Goal: Navigation & Orientation: Find specific page/section

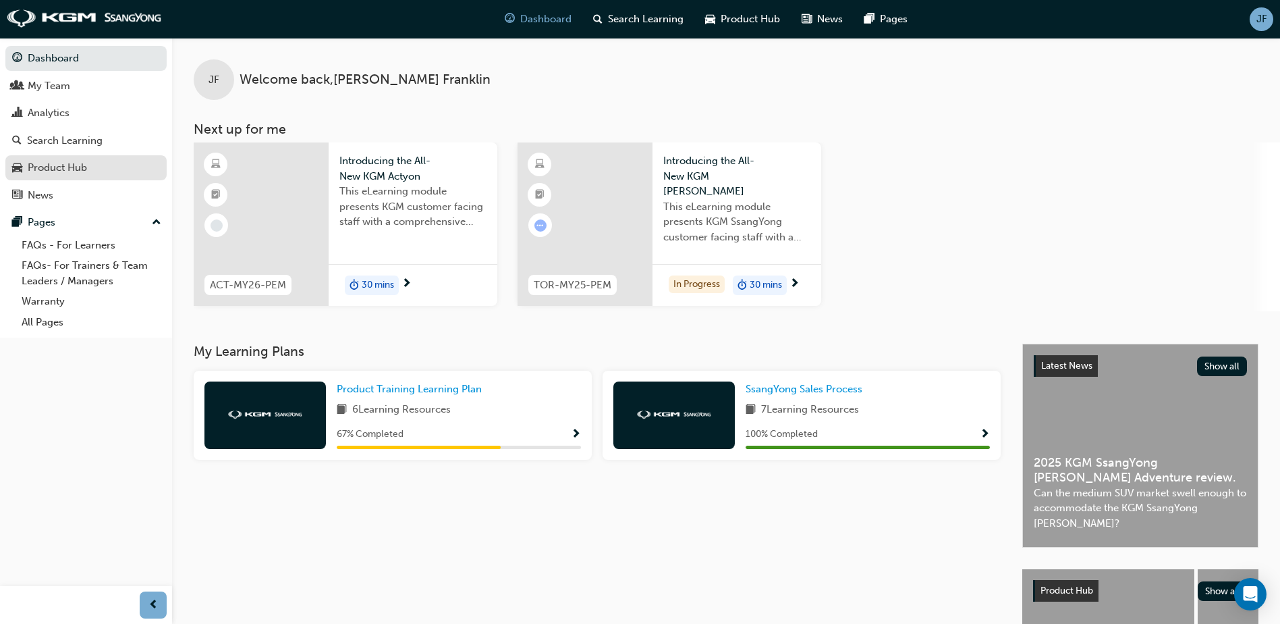
click at [65, 168] on div "Product Hub" at bounding box center [57, 168] width 59 height 16
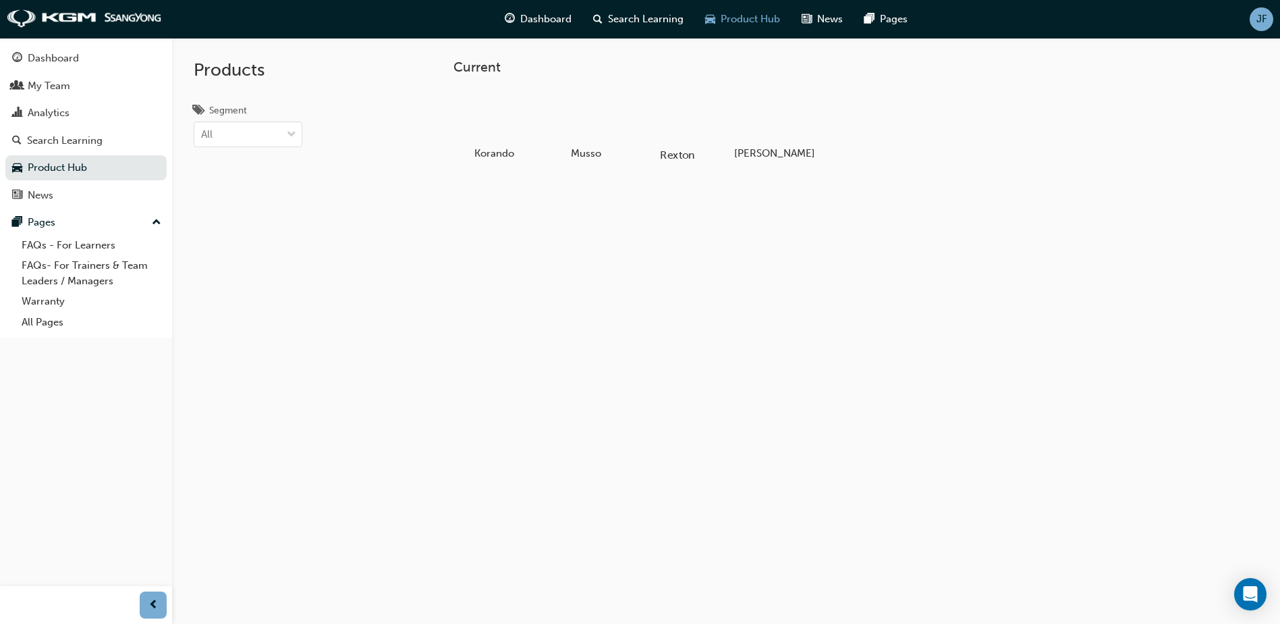
click at [692, 129] on div at bounding box center [678, 116] width 75 height 54
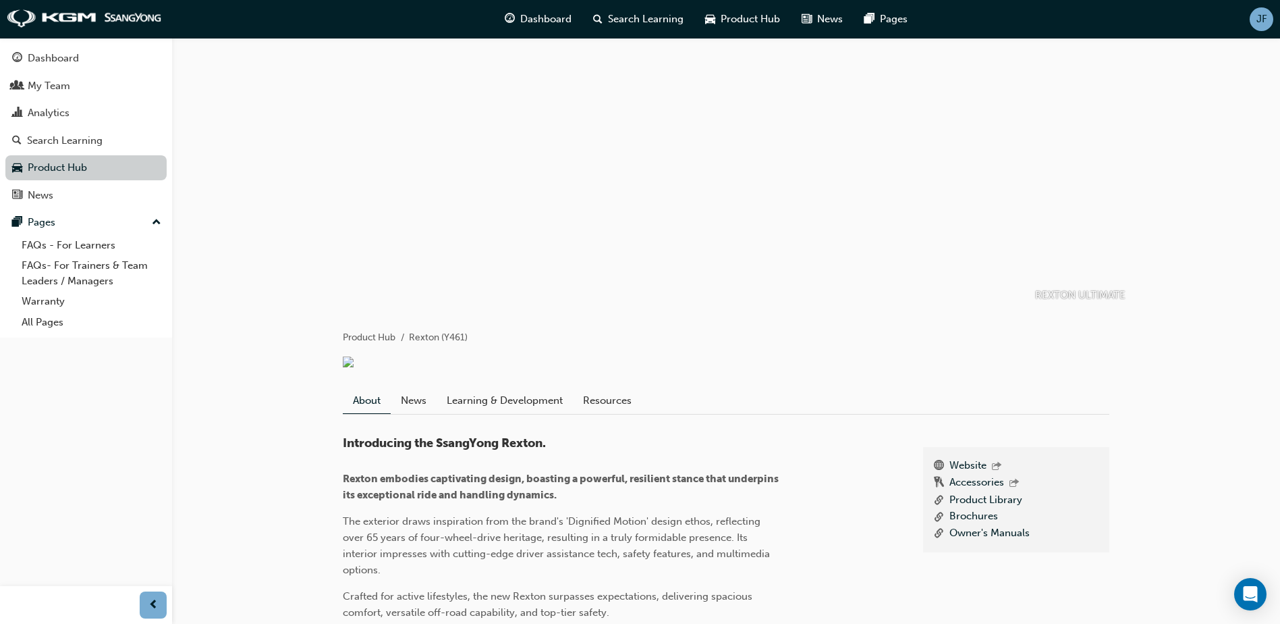
click at [63, 166] on link "Product Hub" at bounding box center [85, 167] width 161 height 25
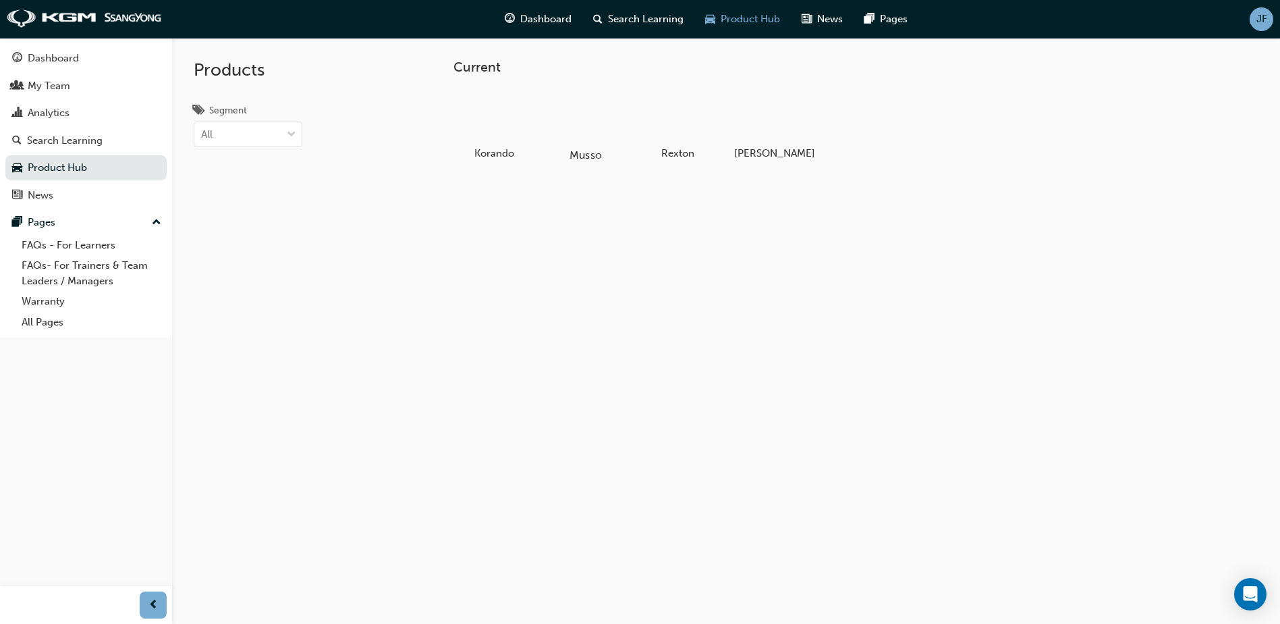
click at [572, 113] on div at bounding box center [586, 116] width 75 height 54
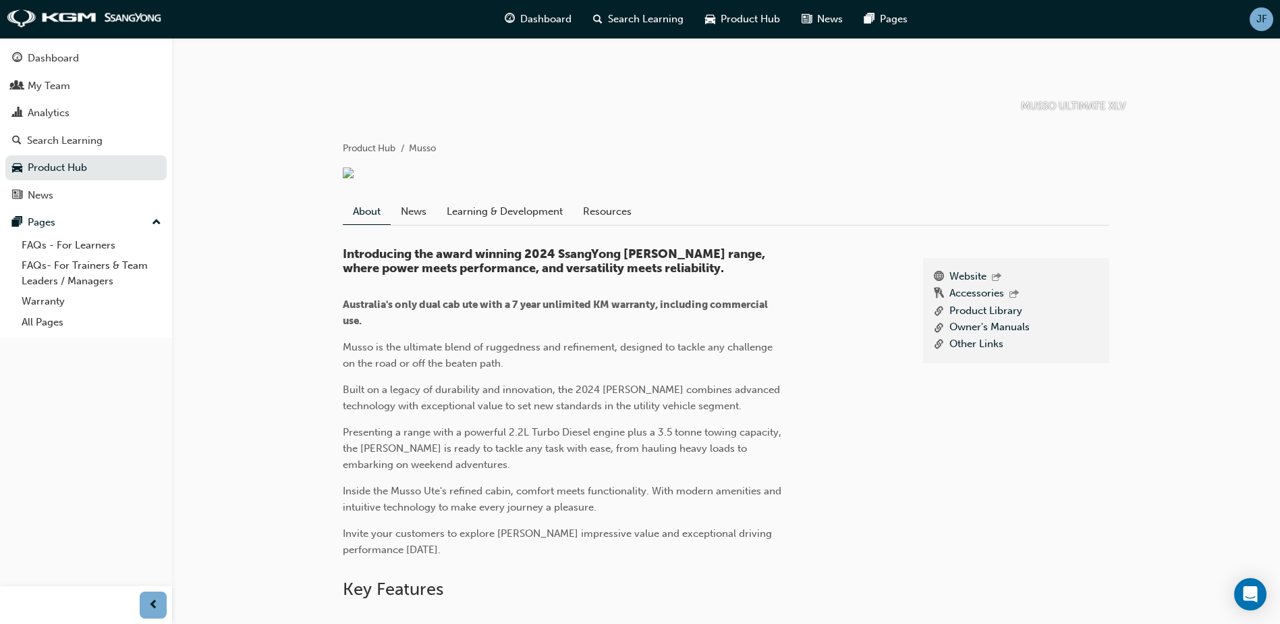
scroll to position [202, 0]
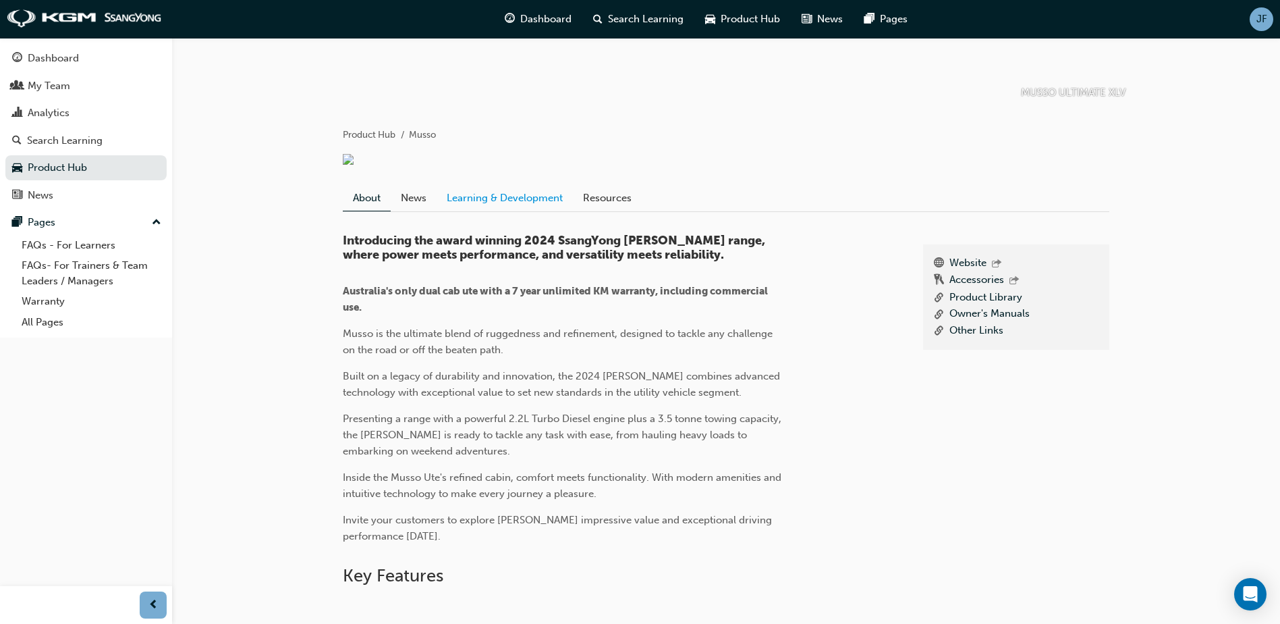
click at [562, 211] on link "Learning & Development" at bounding box center [505, 198] width 136 height 26
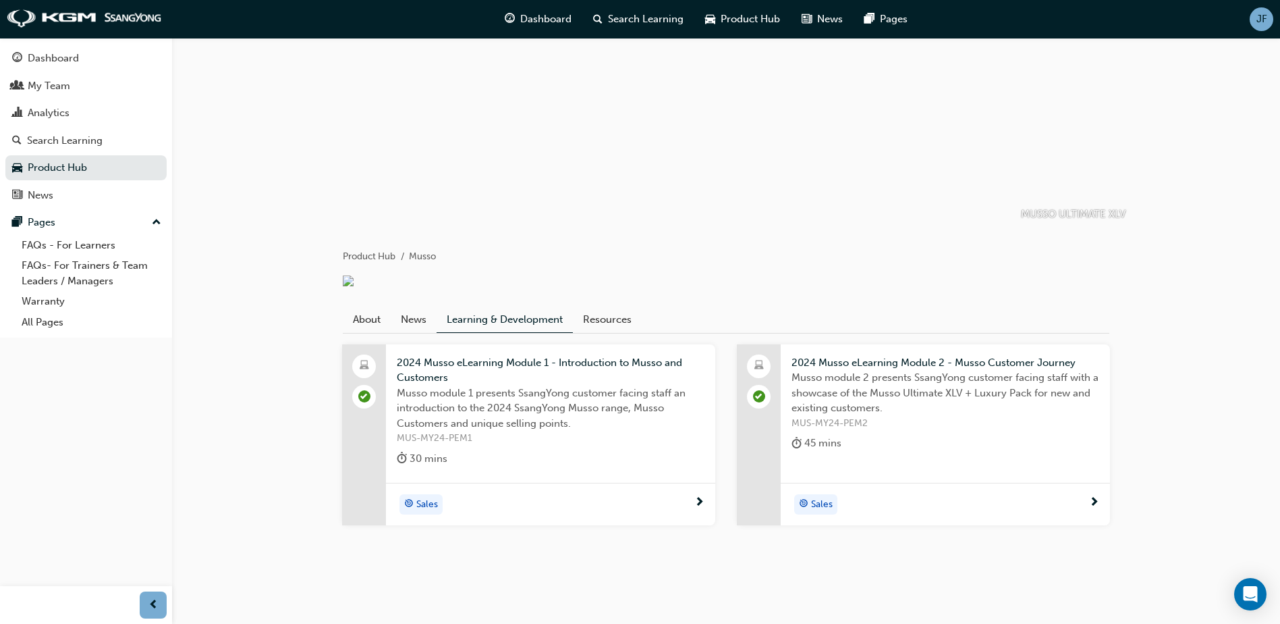
scroll to position [105, 0]
click at [362, 311] on link "About" at bounding box center [367, 319] width 48 height 26
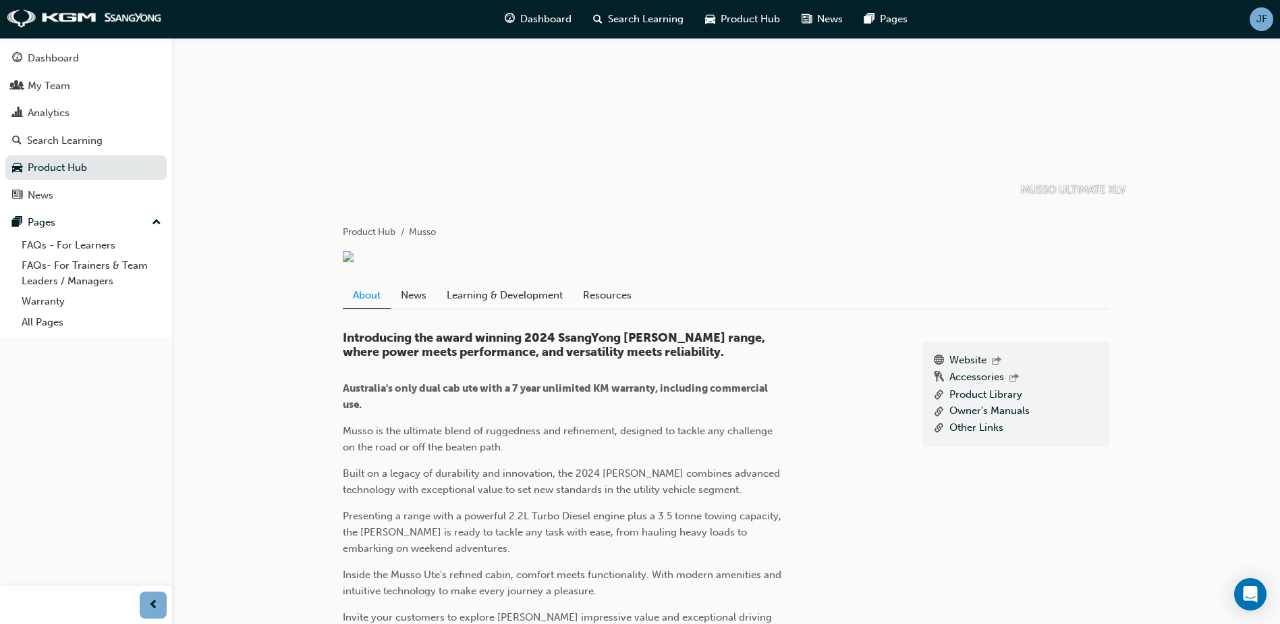
click at [362, 308] on link "About" at bounding box center [367, 295] width 48 height 26
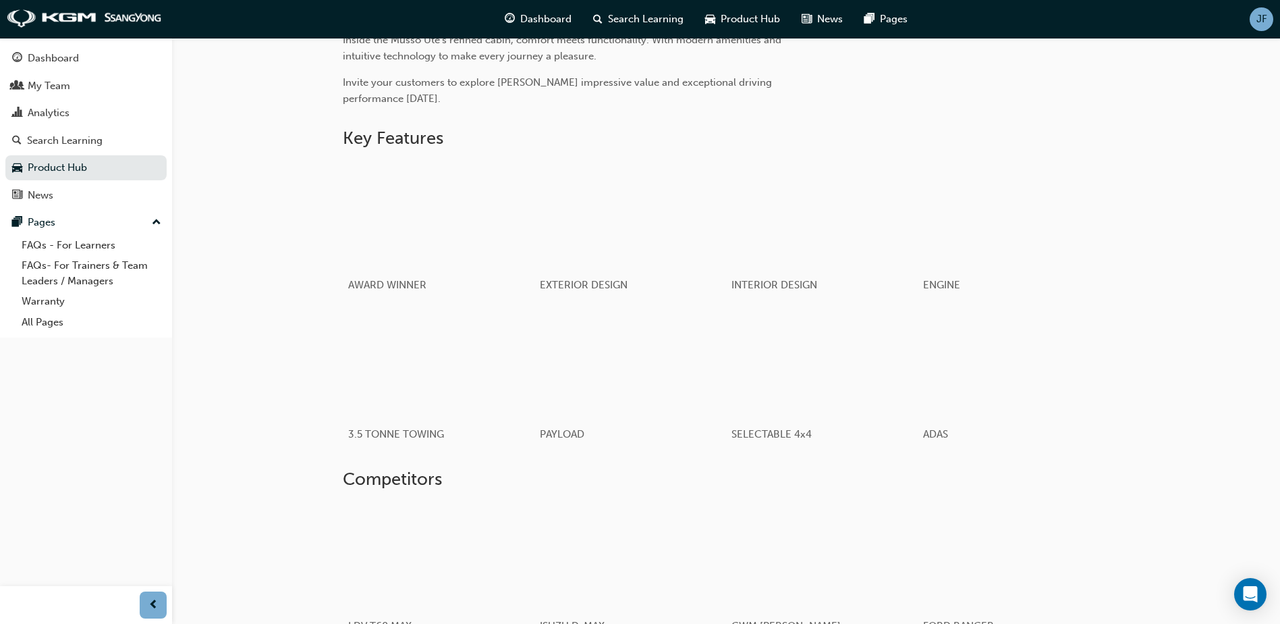
scroll to position [798, 0]
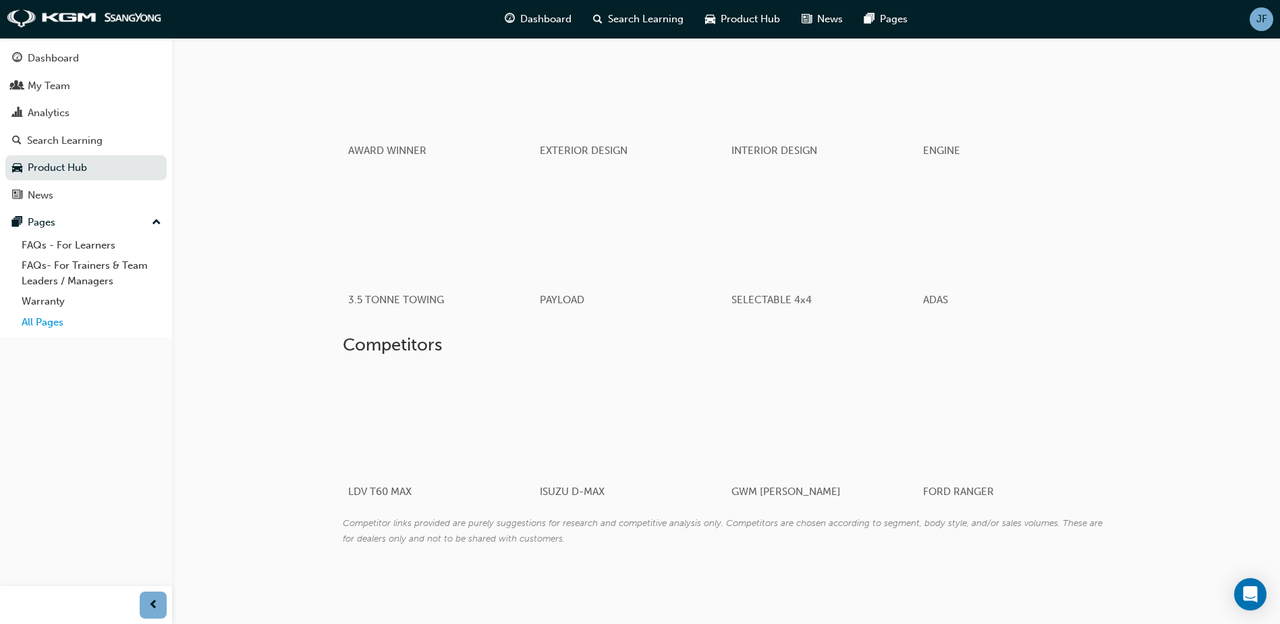
click at [59, 318] on link "All Pages" at bounding box center [91, 322] width 151 height 21
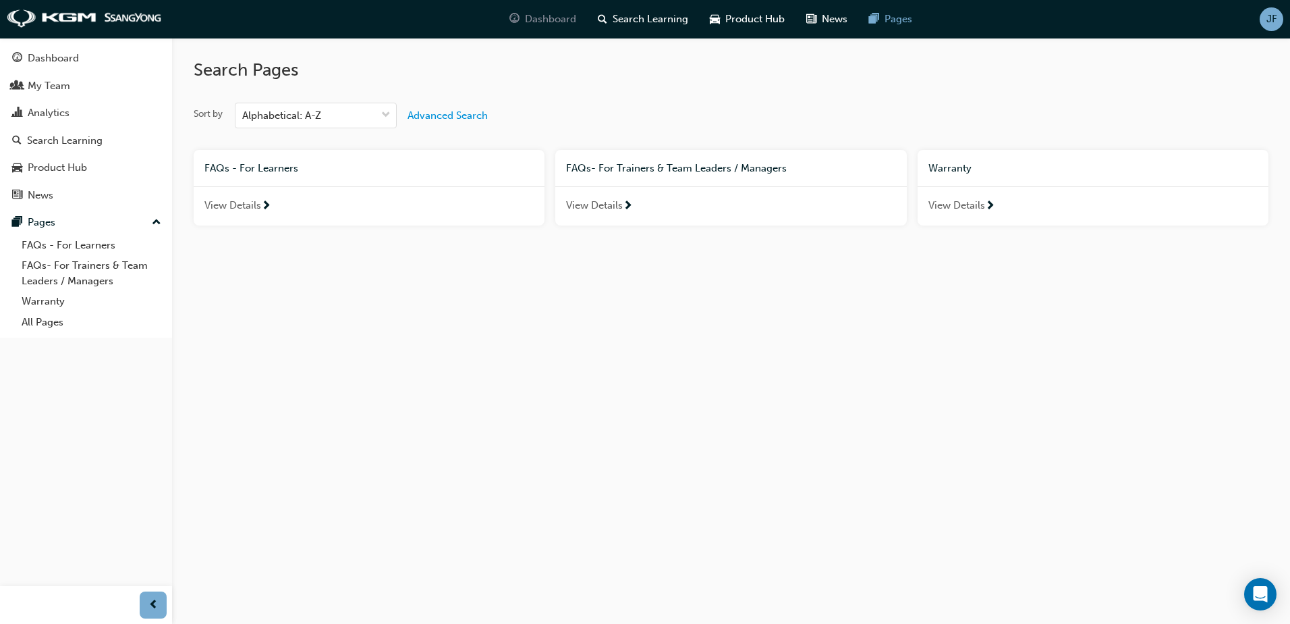
click at [547, 17] on span "Dashboard" at bounding box center [550, 19] width 51 height 16
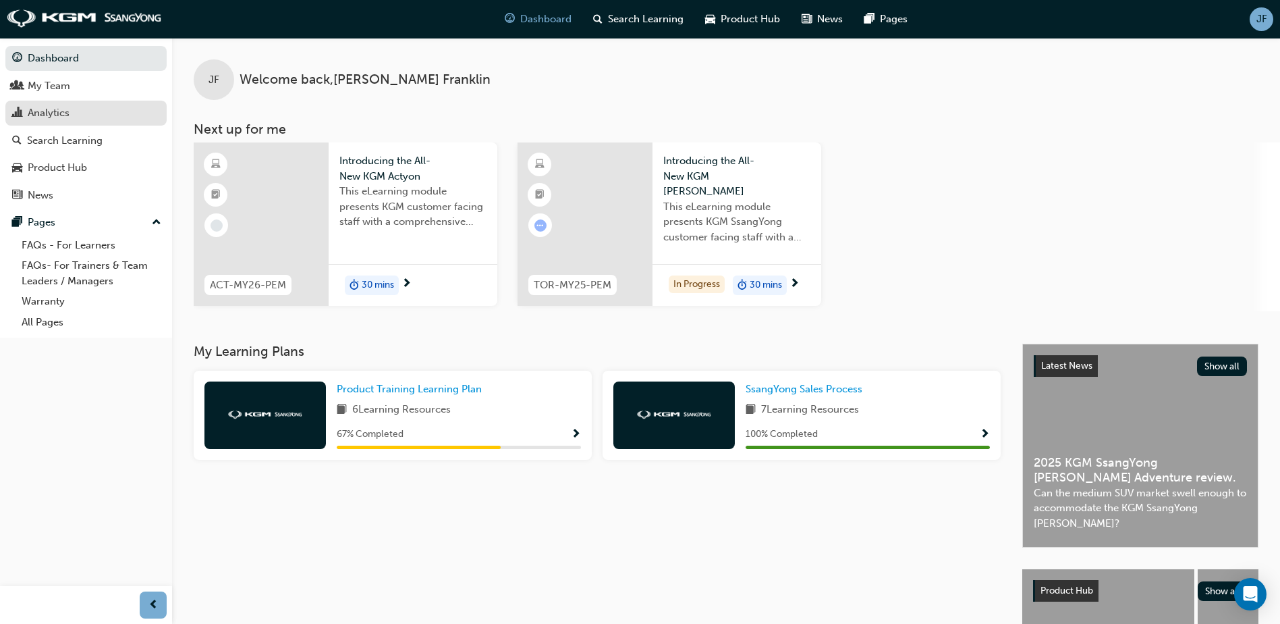
click at [70, 113] on div "Analytics" at bounding box center [49, 113] width 42 height 16
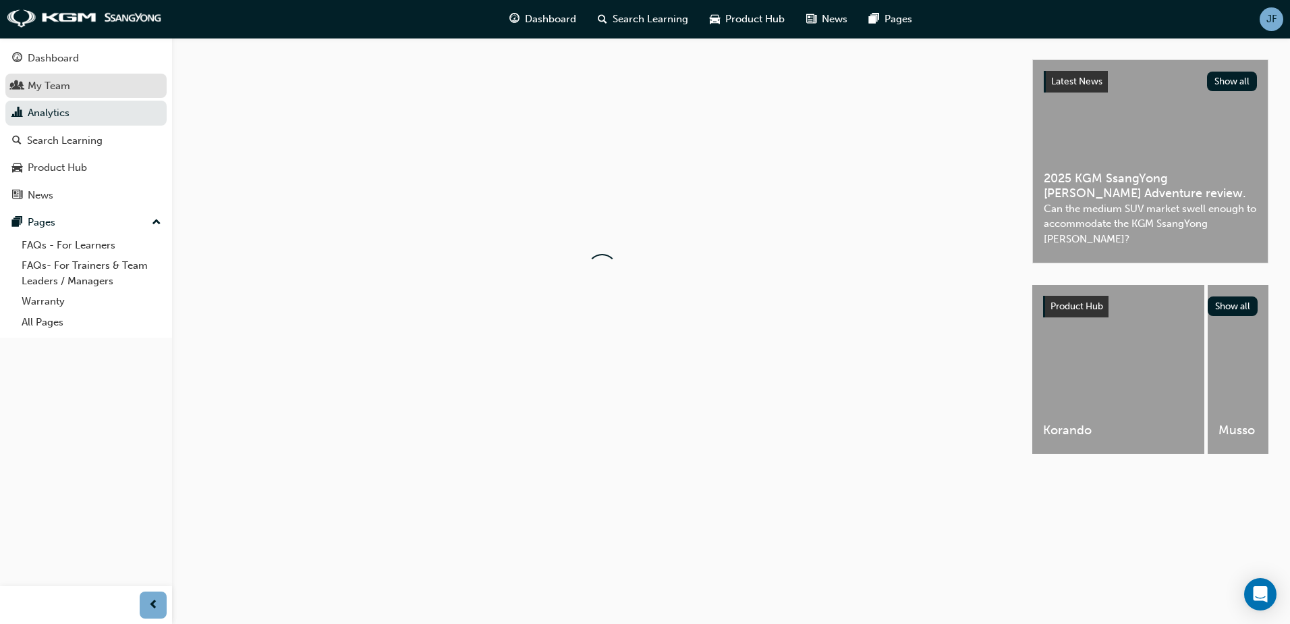
click at [65, 86] on div "My Team" at bounding box center [49, 86] width 43 height 16
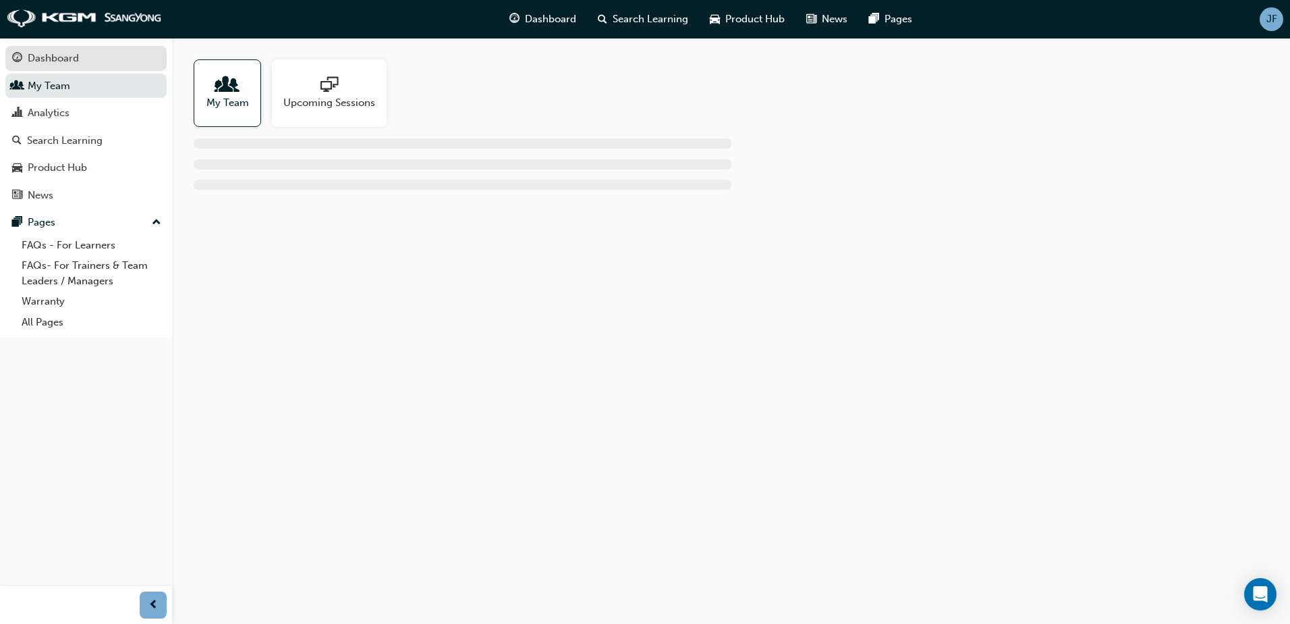
click at [69, 62] on div "Dashboard" at bounding box center [53, 59] width 51 height 16
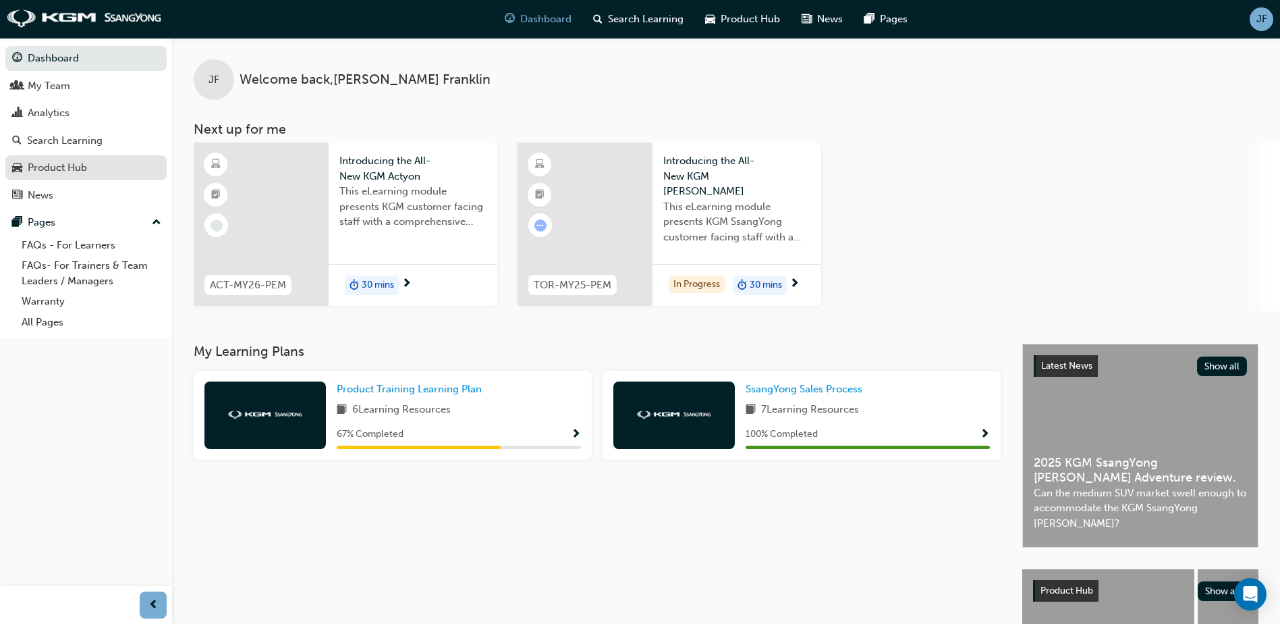
click at [80, 167] on div "Product Hub" at bounding box center [57, 168] width 59 height 16
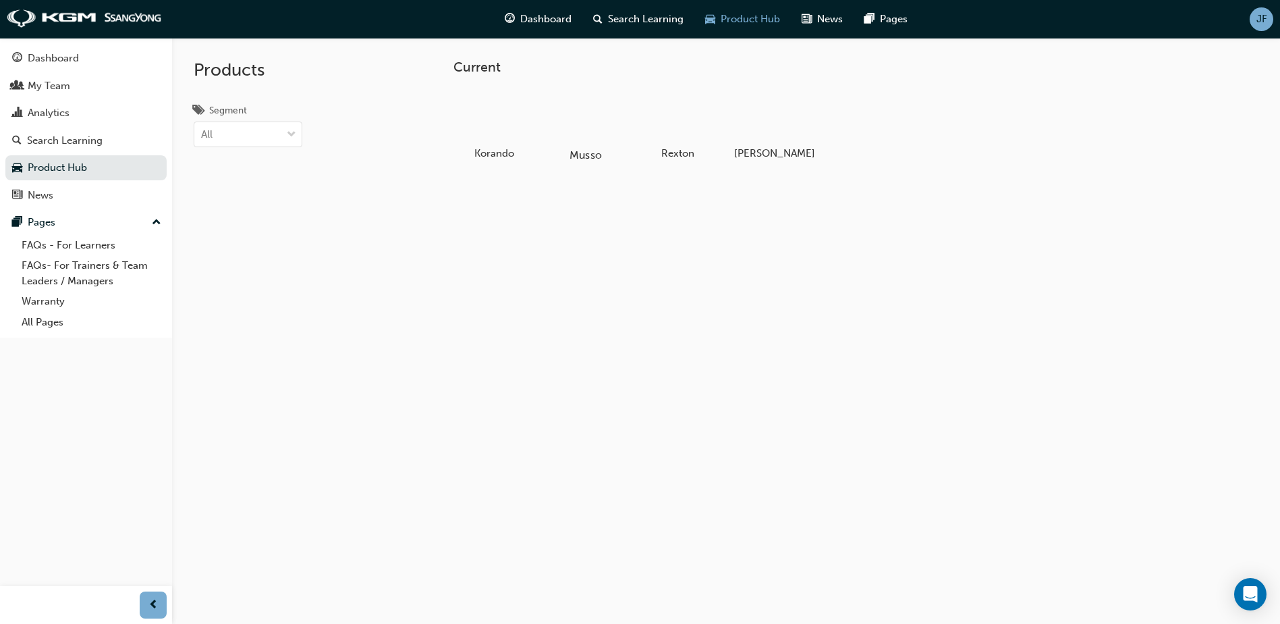
click at [574, 134] on div at bounding box center [586, 116] width 75 height 54
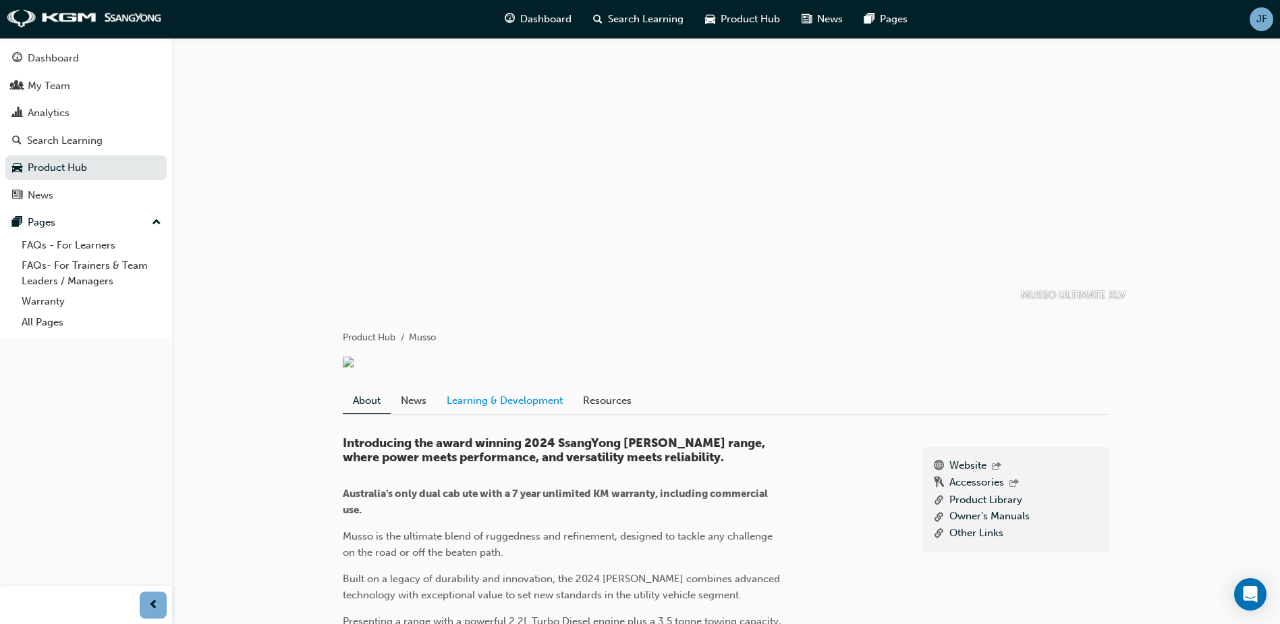
scroll to position [67, 0]
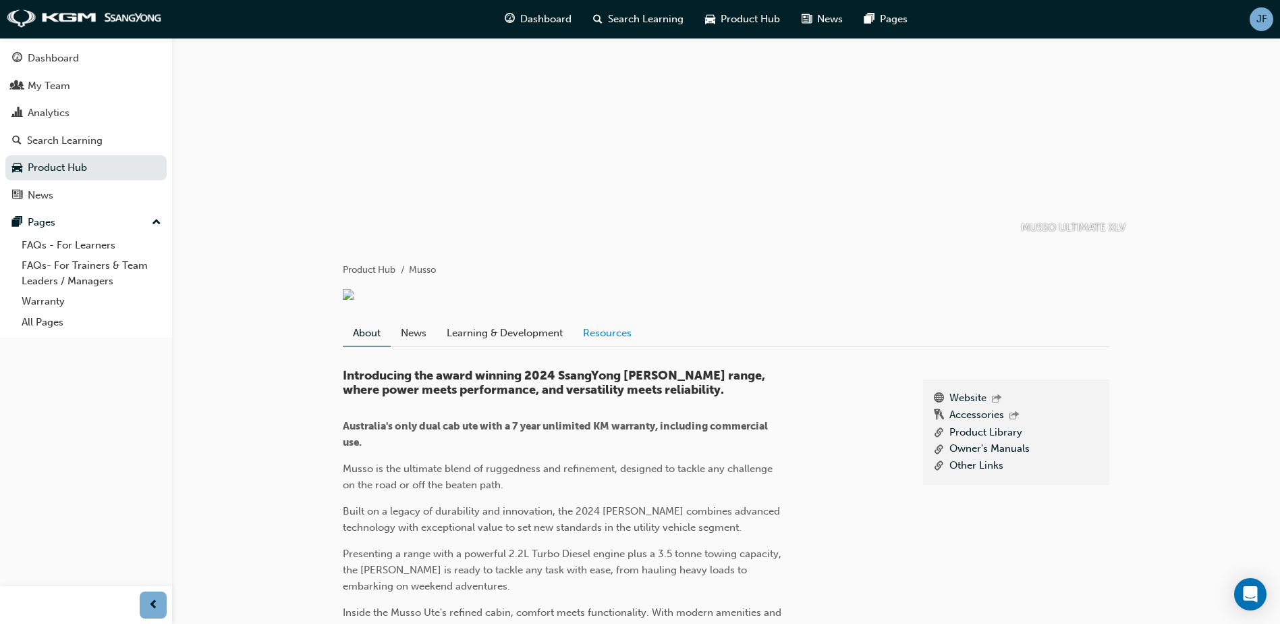
click at [591, 346] on link "Resources" at bounding box center [607, 333] width 69 height 26
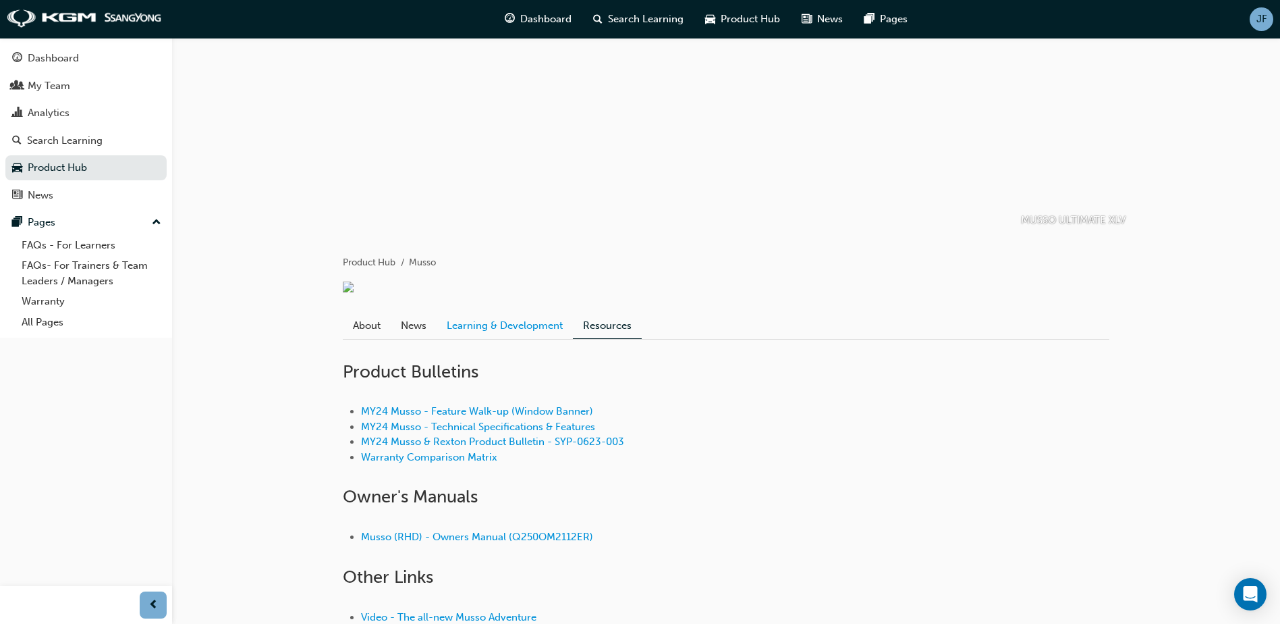
scroll to position [72, 0]
click at [535, 420] on link "MY24 Musso - Feature Walk-up (Window Banner)" at bounding box center [477, 414] width 232 height 12
